Goal: Task Accomplishment & Management: Complete application form

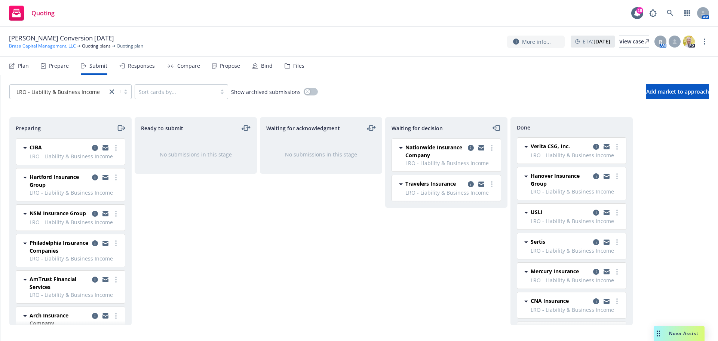
click at [50, 49] on link "Brasa Capital Management, LLC" at bounding box center [42, 46] width 67 height 7
